Goal: Task Accomplishment & Management: Manage account settings

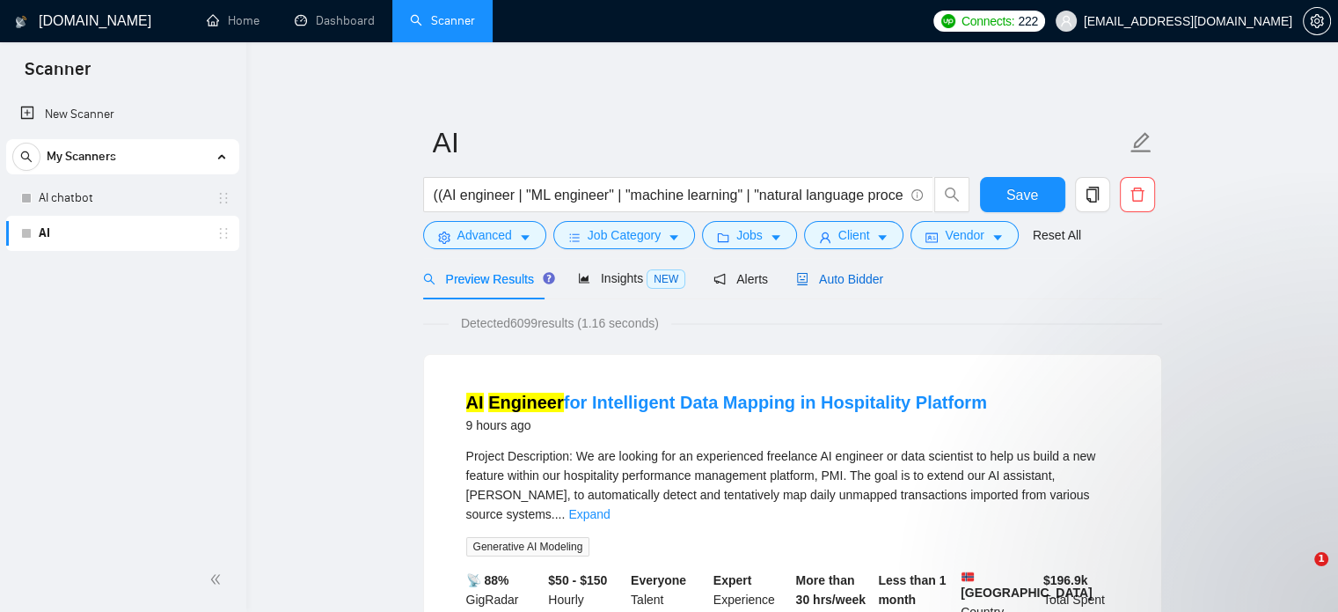
click at [820, 280] on span "Auto Bidder" at bounding box center [839, 279] width 87 height 14
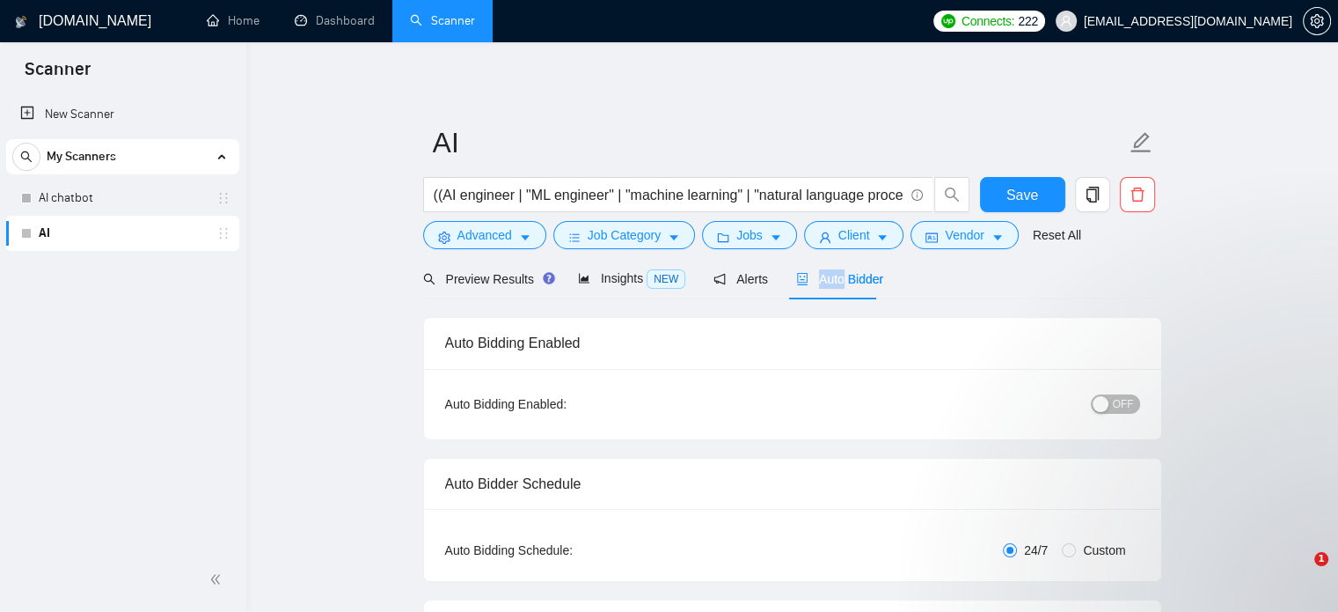
click at [1123, 400] on span "OFF" at bounding box center [1123, 403] width 21 height 19
checkbox input "true"
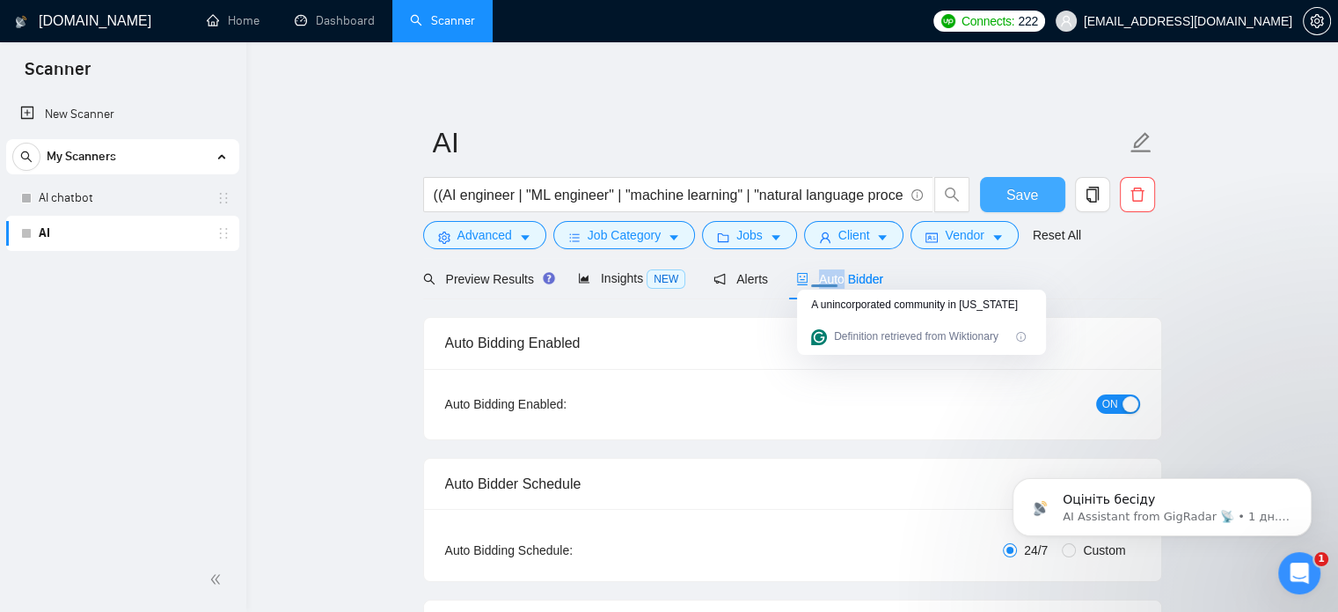
click at [1021, 190] on span "Save" at bounding box center [1023, 195] width 32 height 22
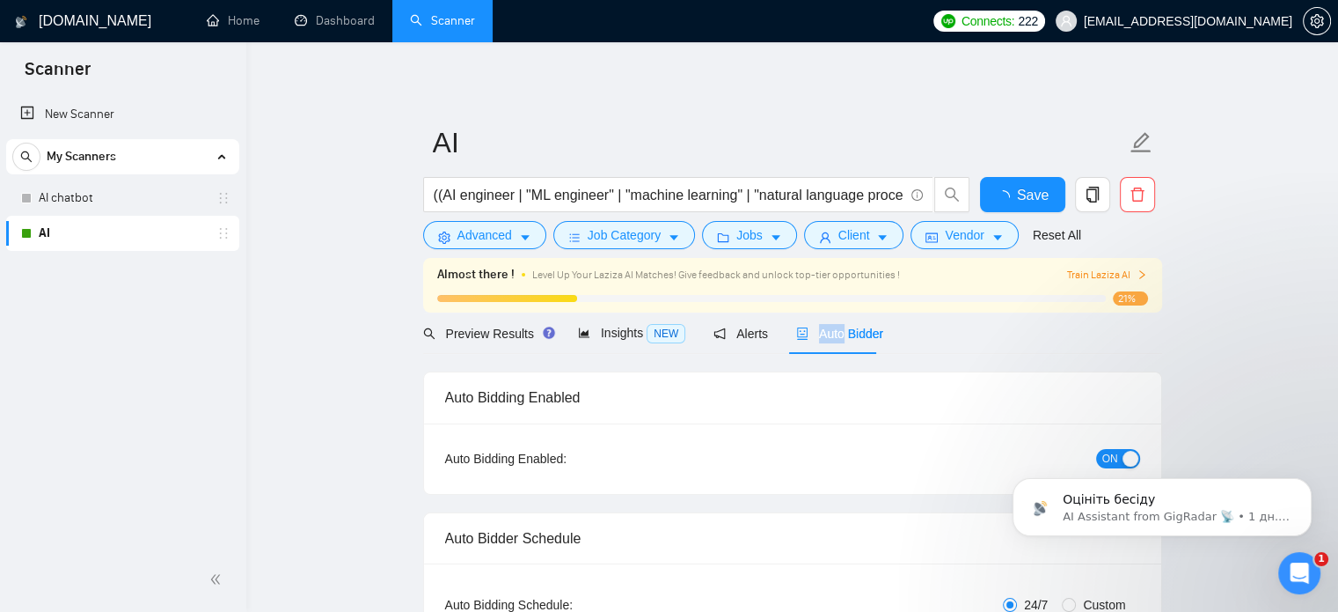
click at [68, 426] on div "New Scanner My Scanners AI chatbot AI" at bounding box center [123, 320] width 246 height 454
click at [93, 197] on link "AI chatbot" at bounding box center [122, 197] width 167 height 35
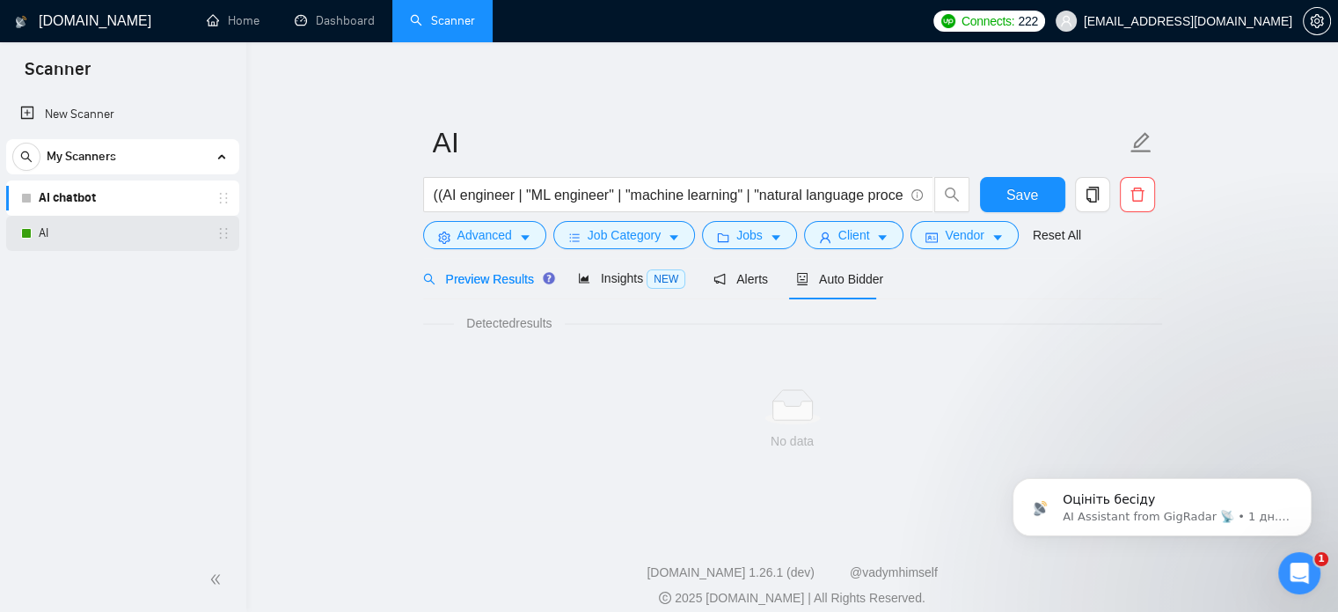
click at [84, 244] on link "AI" at bounding box center [122, 233] width 167 height 35
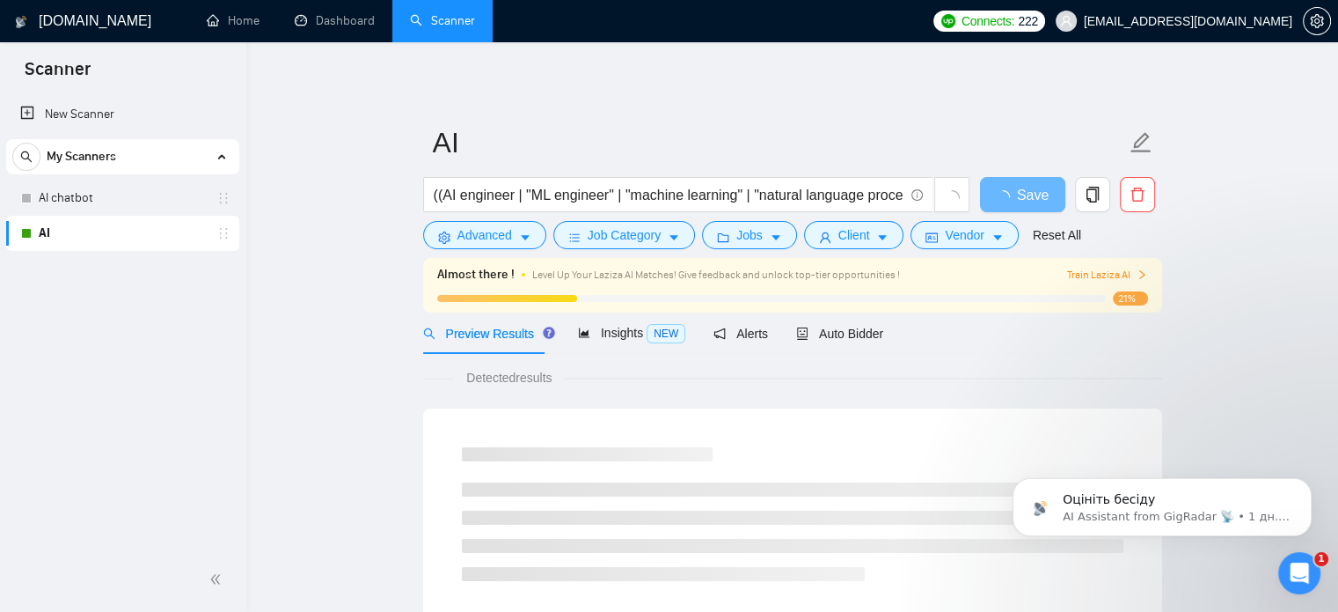
click at [1097, 271] on span "Train Laziza AI" at bounding box center [1107, 275] width 81 height 17
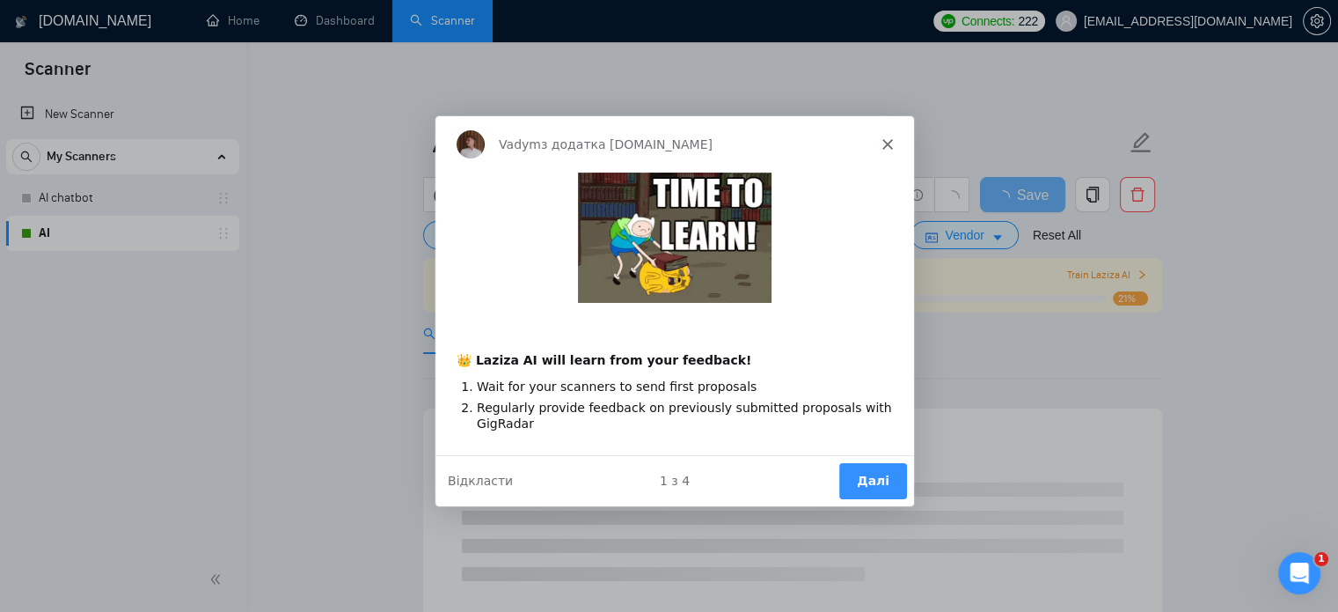
click at [888, 139] on icon "Закрити" at bounding box center [886, 143] width 11 height 11
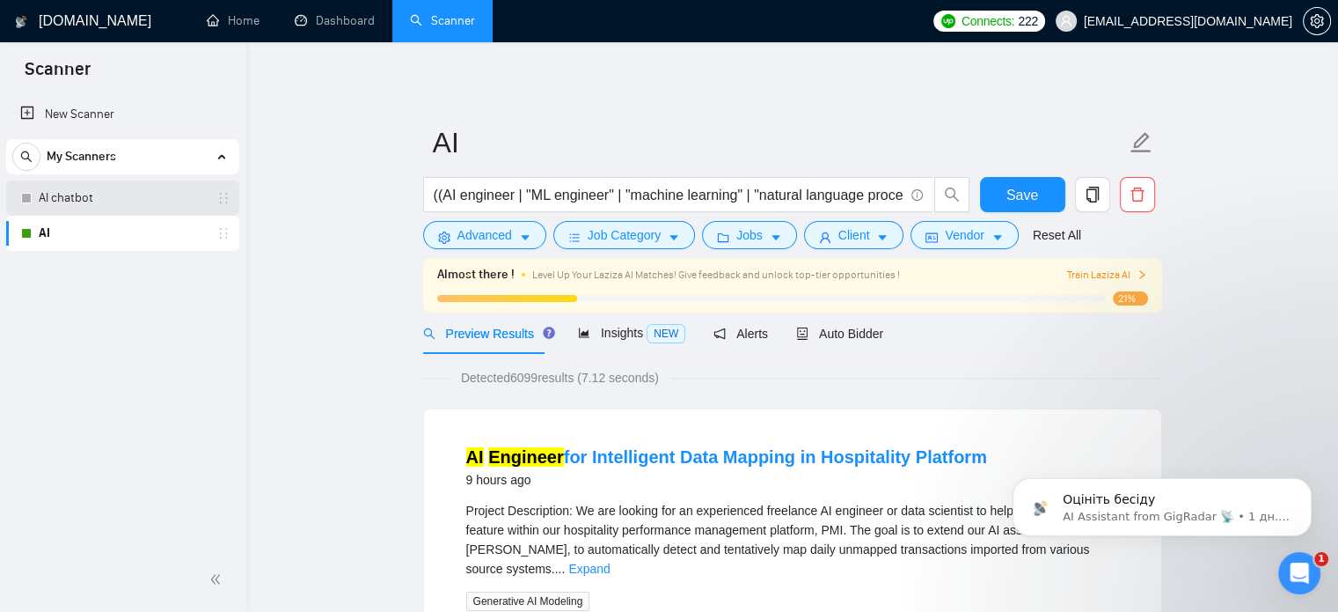
click at [56, 200] on link "AI chatbot" at bounding box center [122, 197] width 167 height 35
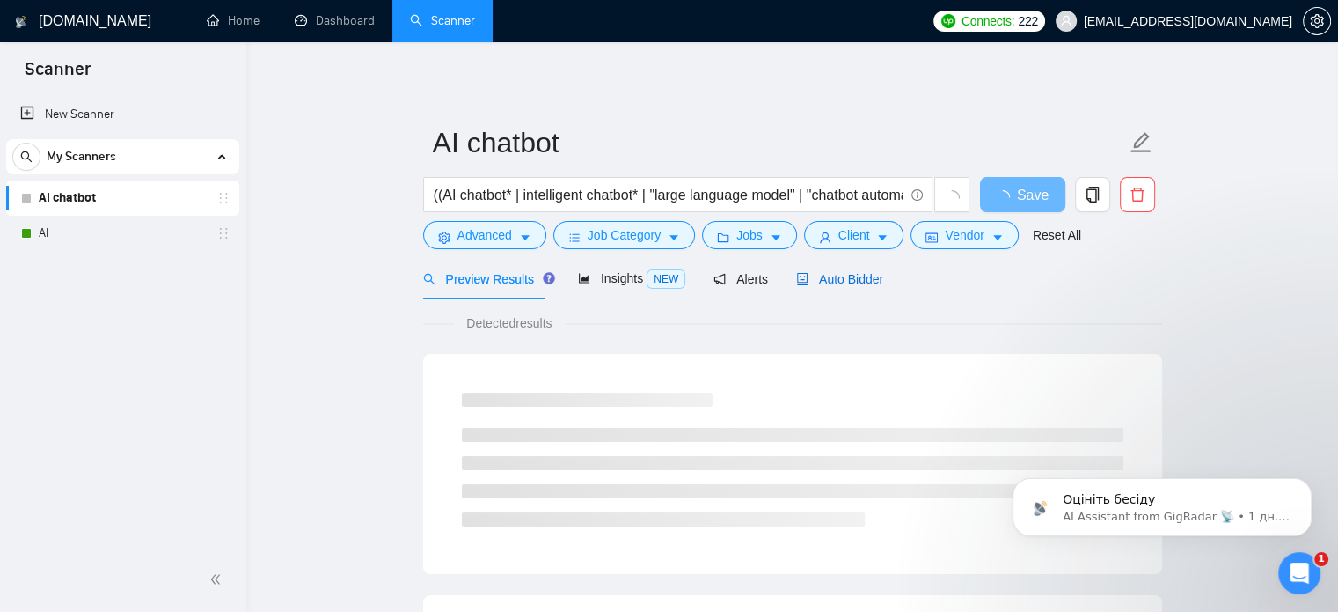
click at [813, 272] on span "Auto Bidder" at bounding box center [839, 279] width 87 height 14
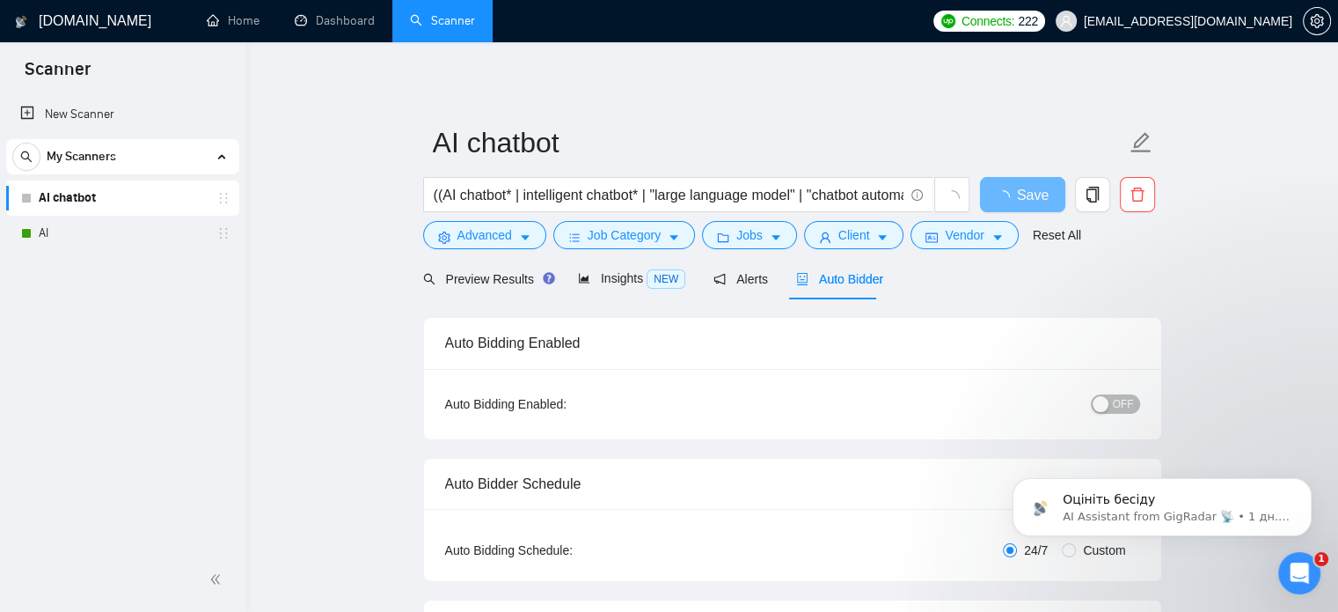
click at [1130, 405] on span "OFF" at bounding box center [1123, 403] width 21 height 19
click at [1017, 187] on span "Save" at bounding box center [1023, 195] width 32 height 22
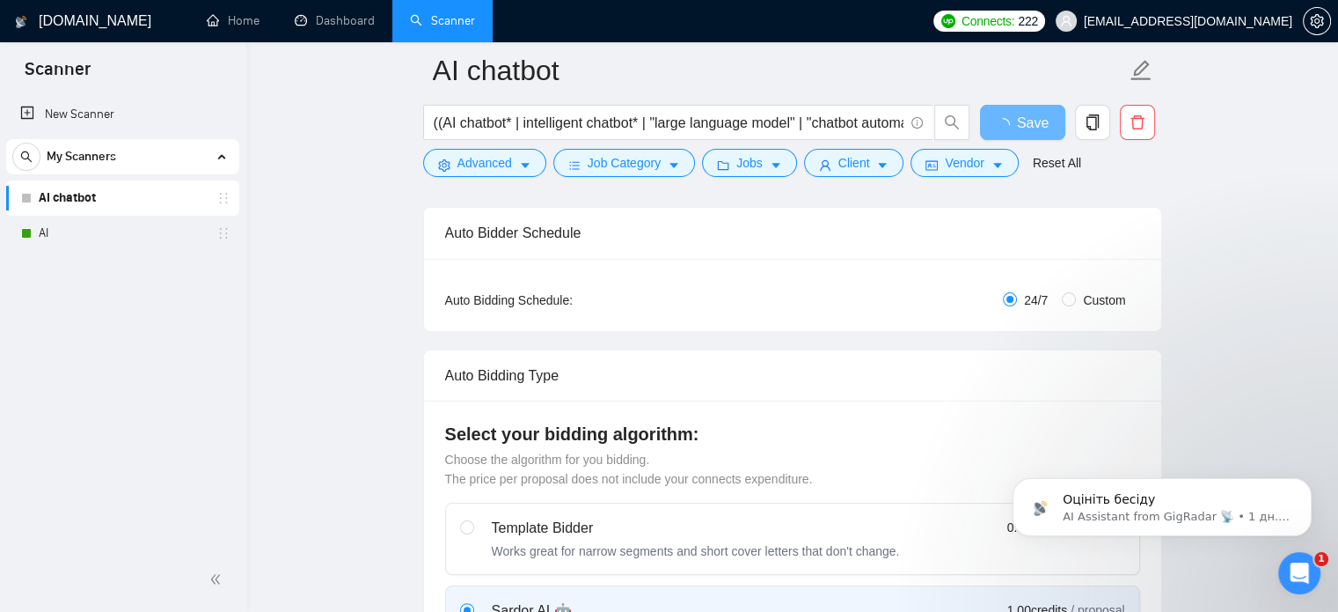
radio input "true"
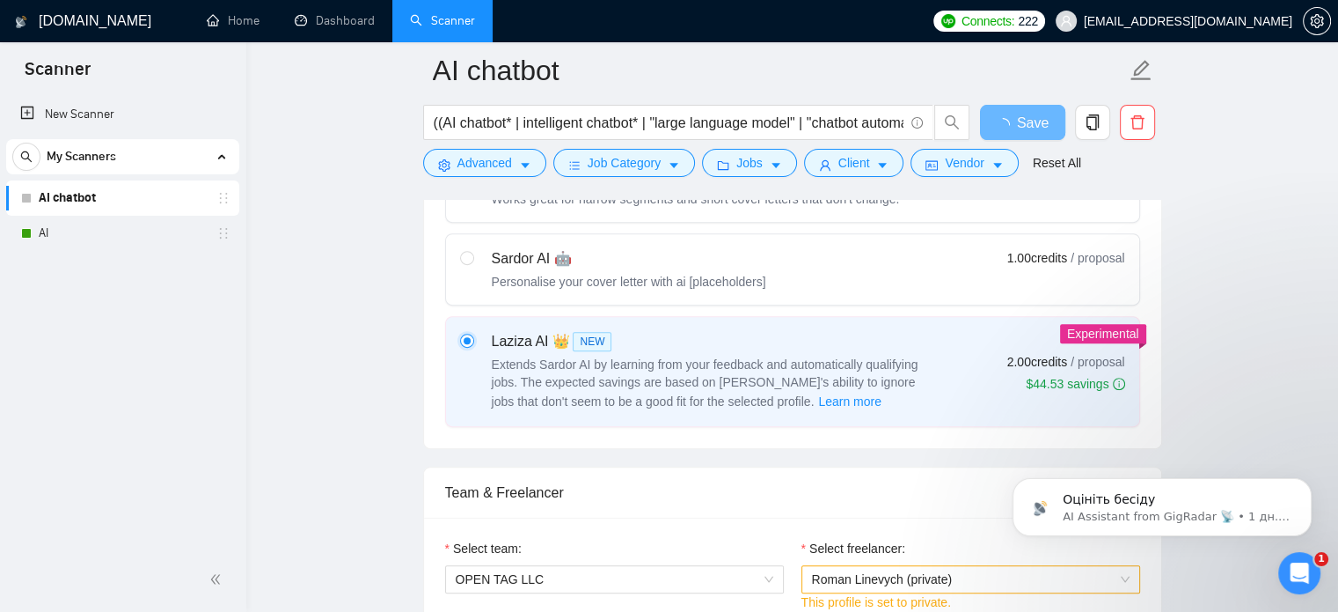
click at [468, 334] on input "radio" at bounding box center [466, 340] width 12 height 12
radio input "false"
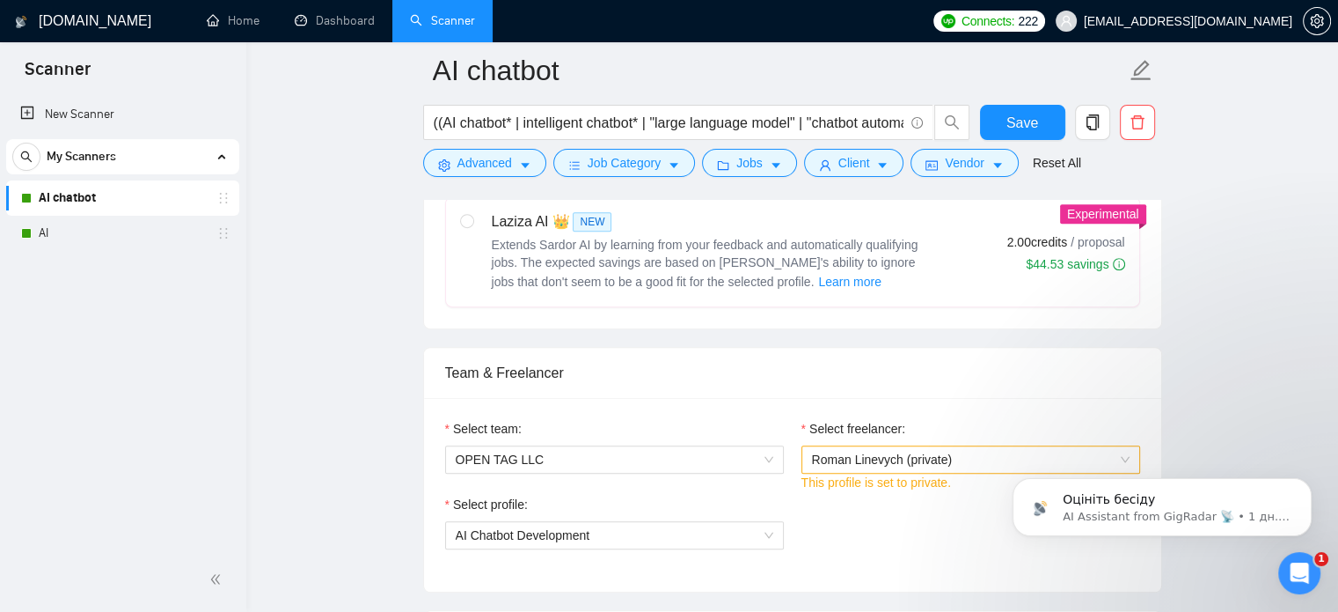
scroll to position [792, 0]
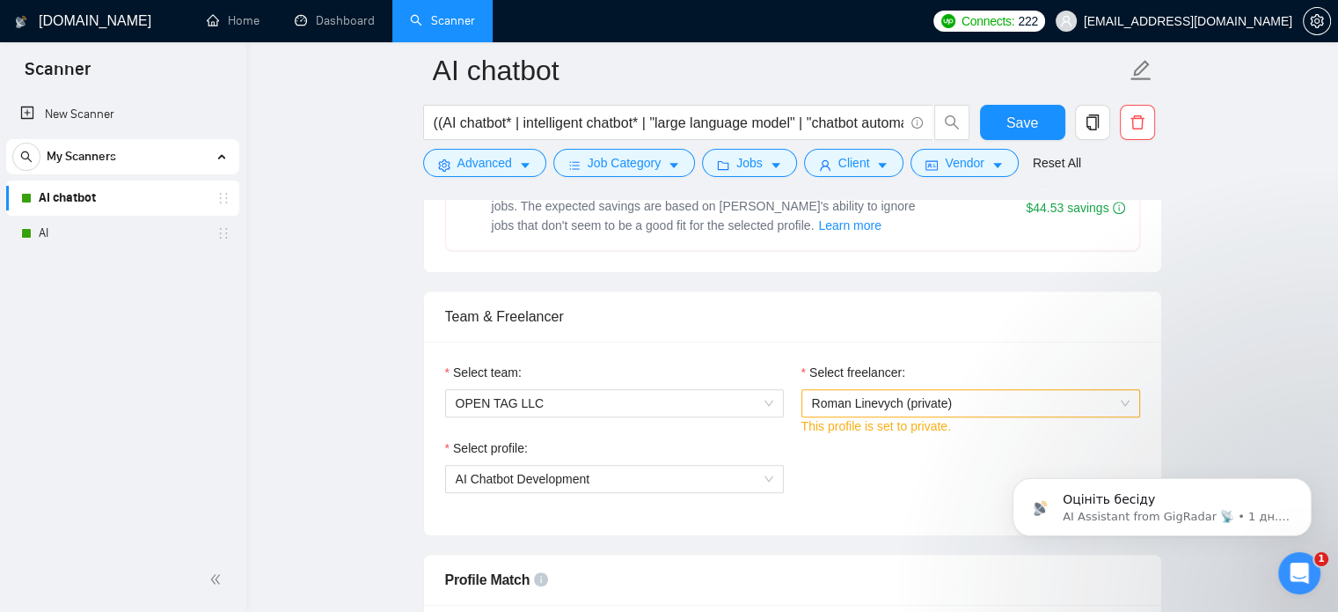
drag, startPoint x: 1197, startPoint y: 390, endPoint x: 1036, endPoint y: 401, distance: 161.4
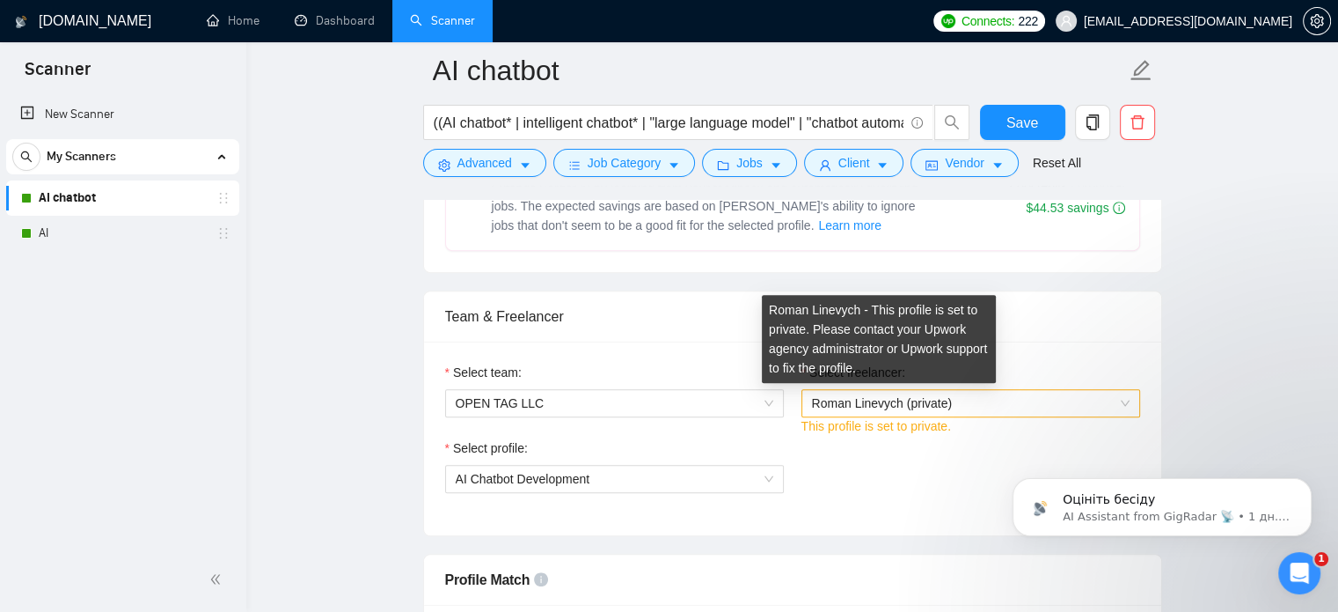
click at [903, 401] on span "Roman Linevych (private)" at bounding box center [882, 403] width 141 height 14
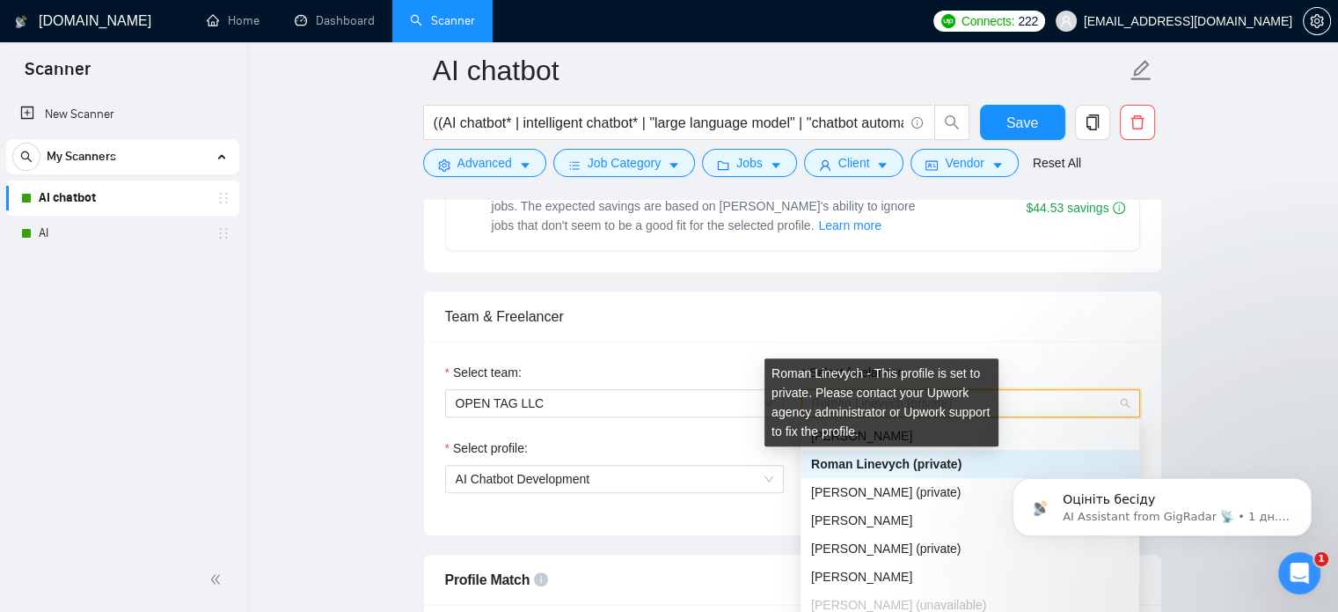
click at [902, 466] on span "Roman Linevych (private)" at bounding box center [886, 464] width 150 height 14
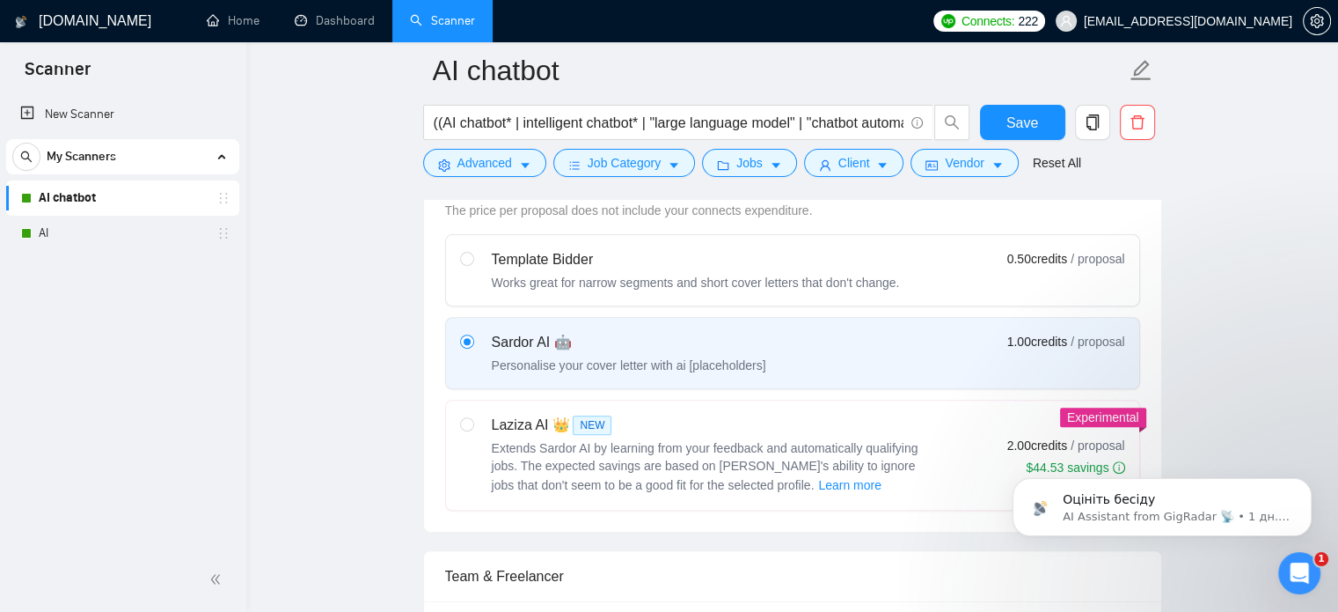
scroll to position [528, 0]
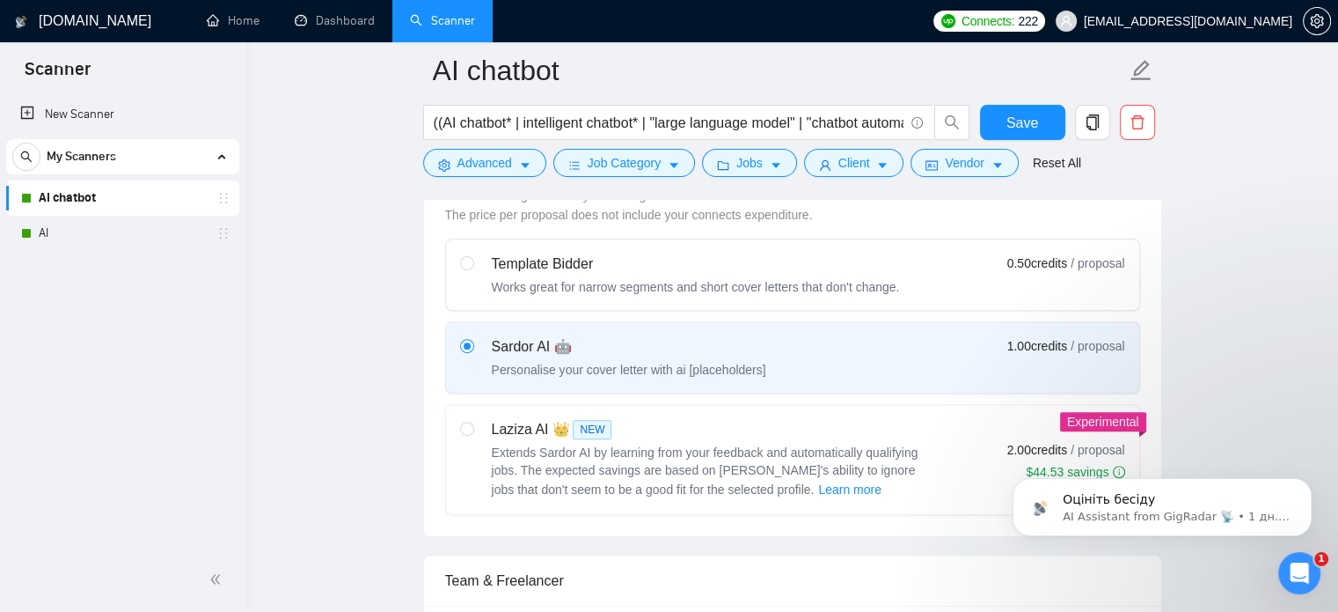
click at [544, 445] on span "Extends Sardor AI by learning from your feedback and automatically qualifying j…" at bounding box center [705, 470] width 427 height 51
click at [473, 434] on input "radio" at bounding box center [466, 428] width 12 height 12
radio input "true"
radio input "false"
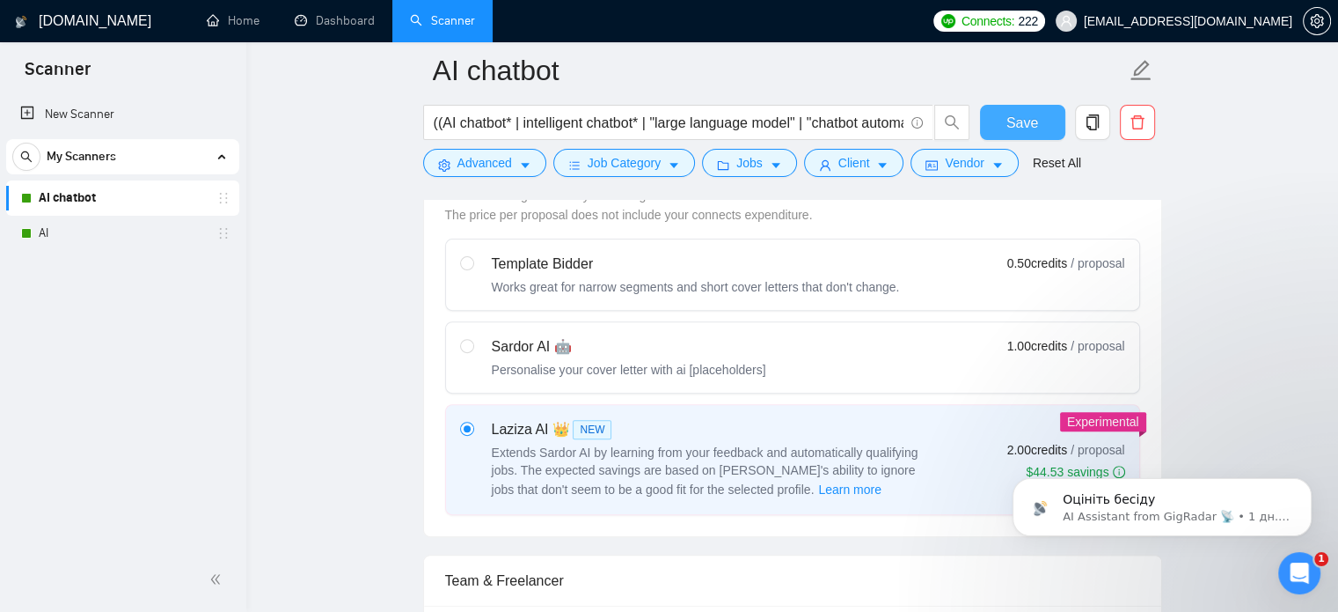
click at [1025, 129] on span "Save" at bounding box center [1023, 123] width 32 height 22
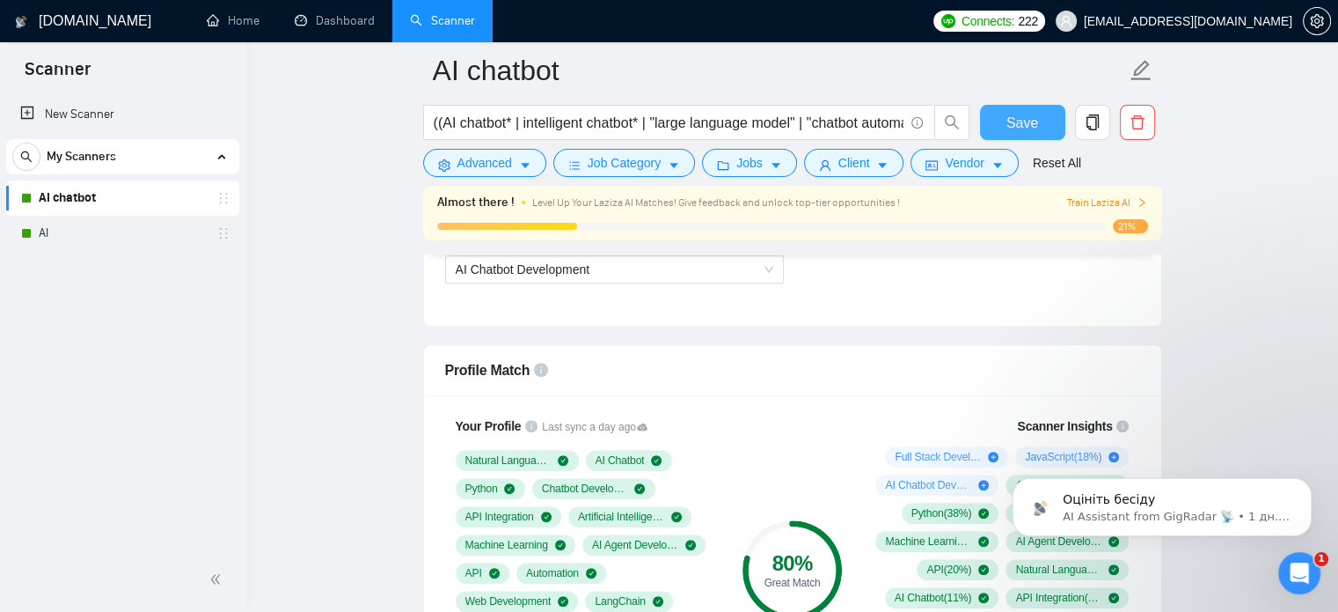
scroll to position [880, 0]
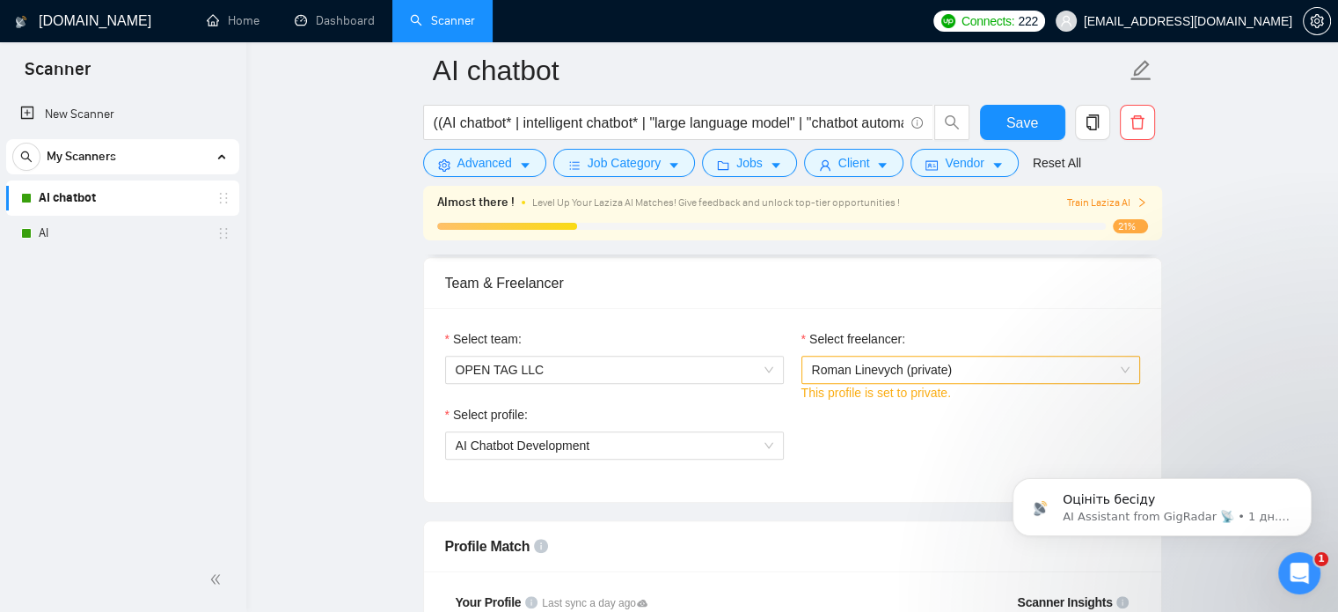
drag, startPoint x: 97, startPoint y: 235, endPoint x: 99, endPoint y: 253, distance: 17.8
click at [97, 235] on link "AI" at bounding box center [122, 233] width 167 height 35
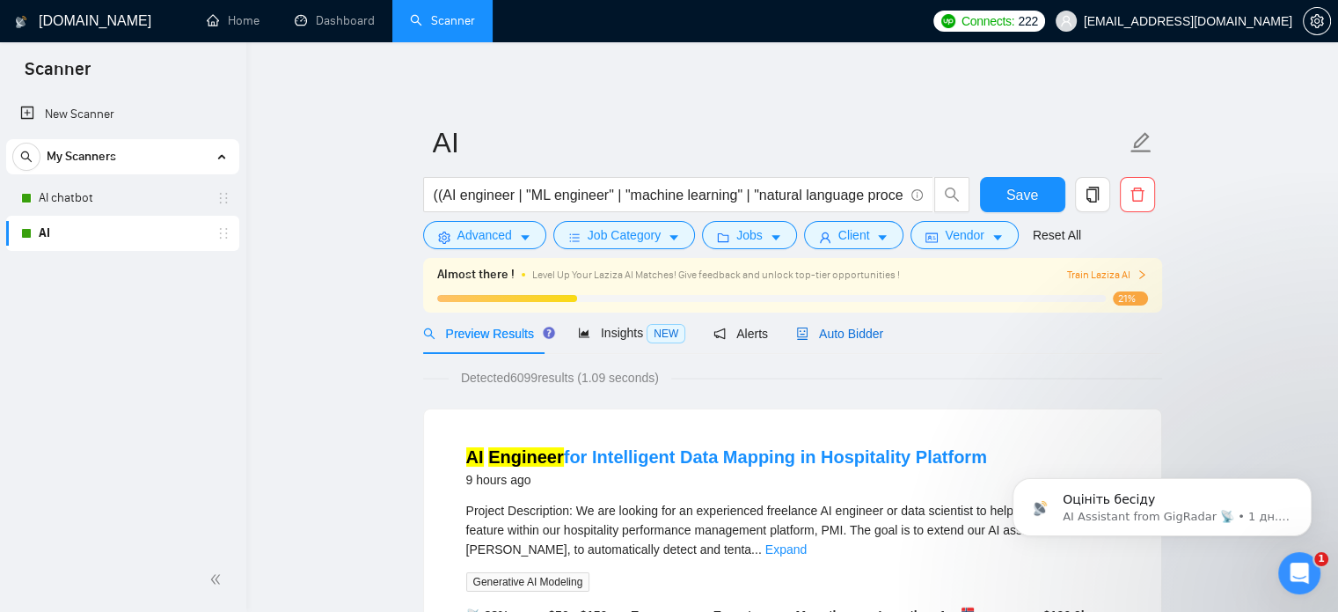
click at [818, 326] on span "Auto Bidder" at bounding box center [839, 333] width 87 height 14
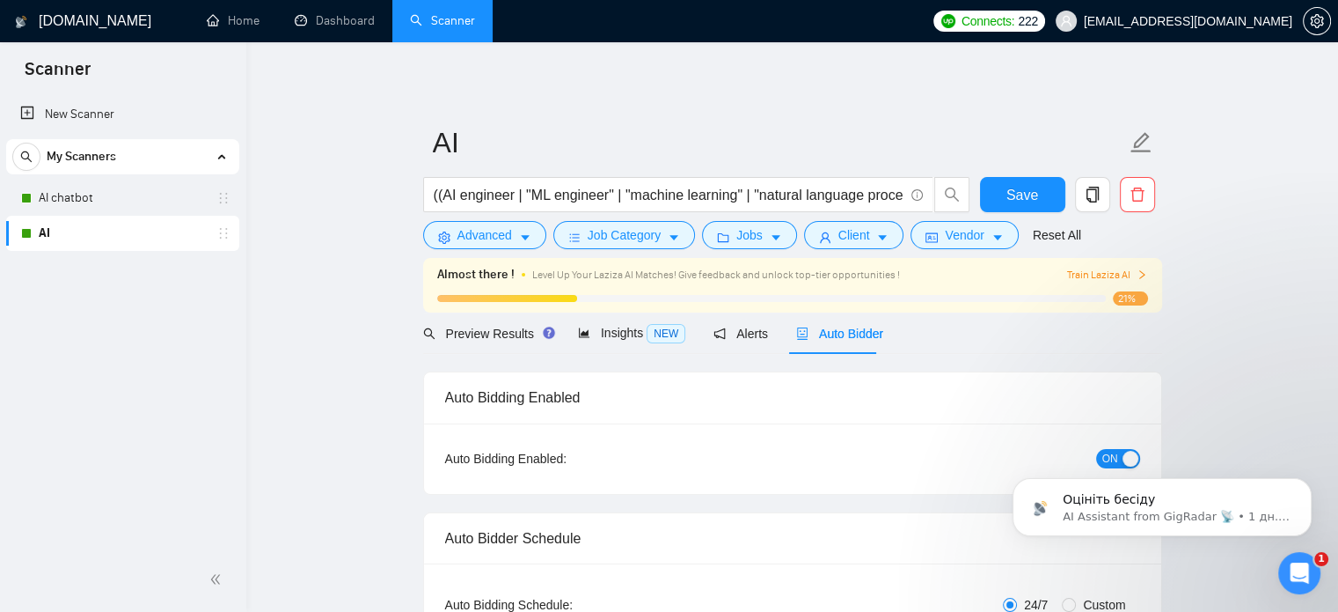
checkbox input "true"
click at [53, 193] on link "AI chatbot" at bounding box center [122, 197] width 167 height 35
